Goal: Task Accomplishment & Management: Use online tool/utility

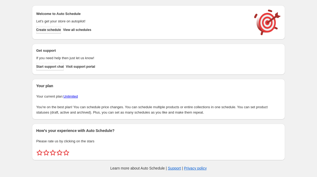
click at [52, 31] on span "Create schedule" at bounding box center [48, 30] width 25 height 4
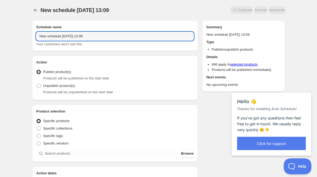
drag, startPoint x: 104, startPoint y: 38, endPoint x: 34, endPoint y: 37, distance: 69.9
click at [34, 38] on div "Schedule name New schedule Aug 19 2025 13:09 Your customers won't see this" at bounding box center [115, 35] width 166 height 31
paste input "Hiro Shinosawa"
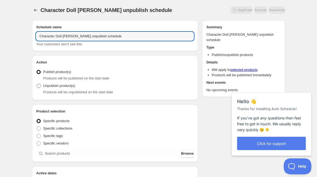
type input "Character Doll Hiro Shinosawa unpublish schedule"
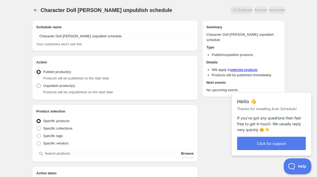
click at [62, 86] on span "Unpublish product(s)" at bounding box center [59, 86] width 32 height 4
click at [37, 84] on input "Unpublish product(s)" at bounding box center [37, 84] width 0 height 0
radio input "true"
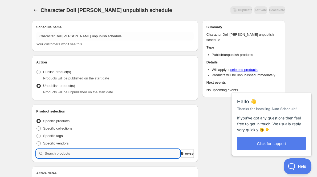
click at [105, 151] on input "search" at bounding box center [112, 153] width 135 height 9
paste input "Hiro Shinosawa"
type input "Hiro Shinosawa"
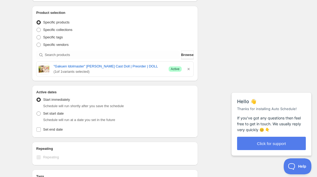
scroll to position [107, 0]
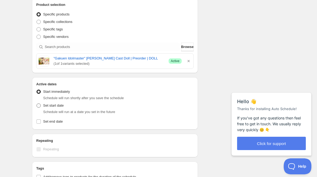
click at [59, 105] on span "Set start date" at bounding box center [53, 105] width 21 height 4
click at [37, 104] on input "Set start date" at bounding box center [37, 103] width 0 height 0
radio input "true"
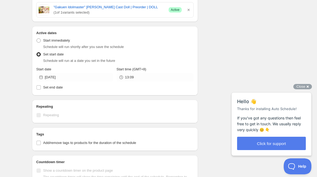
scroll to position [160, 0]
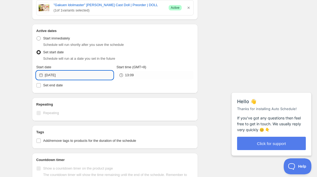
click at [83, 75] on input "2025-08-19" at bounding box center [79, 75] width 69 height 9
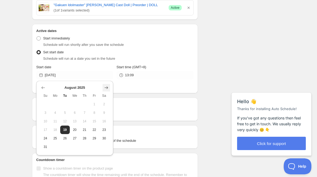
click at [107, 87] on icon "Show next month, September 2025" at bounding box center [106, 87] width 3 height 3
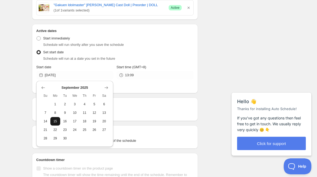
click at [56, 119] on button "15" at bounding box center [55, 121] width 10 height 9
type input "2025-09-15"
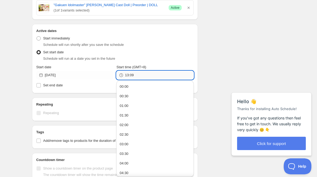
click at [151, 75] on input "13:09" at bounding box center [159, 75] width 69 height 9
type input "22:59"
click at [216, 51] on div "Schedule name Character Doll Hiro Shinosawa unpublish schedule Your customers w…" at bounding box center [157, 62] width 258 height 413
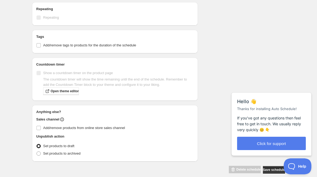
scroll to position [262, 0]
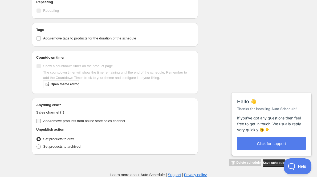
click at [76, 121] on span "Add/remove products from online store sales channel" at bounding box center [84, 121] width 82 height 4
click at [41, 121] on input "Add/remove products from online store sales channel" at bounding box center [39, 121] width 4 height 4
checkbox input "true"
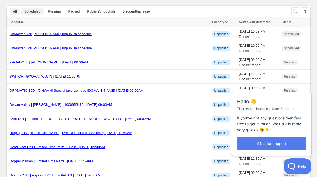
click at [29, 11] on span "Scheduled" at bounding box center [32, 11] width 16 height 4
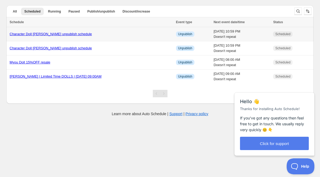
click at [72, 34] on link "Character Doll Hiro Shinosawa unpublish schedule" at bounding box center [51, 34] width 82 height 4
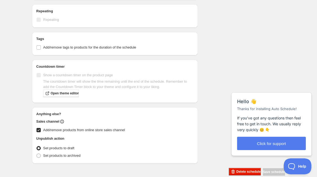
scroll to position [231, 0]
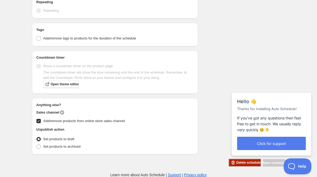
click at [237, 163] on span "Delete schedule" at bounding box center [249, 163] width 24 height 4
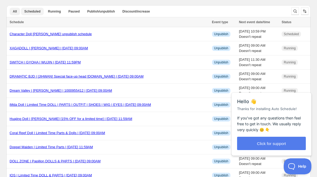
click at [28, 11] on span "Scheduled" at bounding box center [32, 11] width 16 height 4
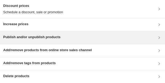
click at [33, 17] on h3 "Publish and/or unpublish products" at bounding box center [31, 37] width 57 height 5
